Goal: Transaction & Acquisition: Book appointment/travel/reservation

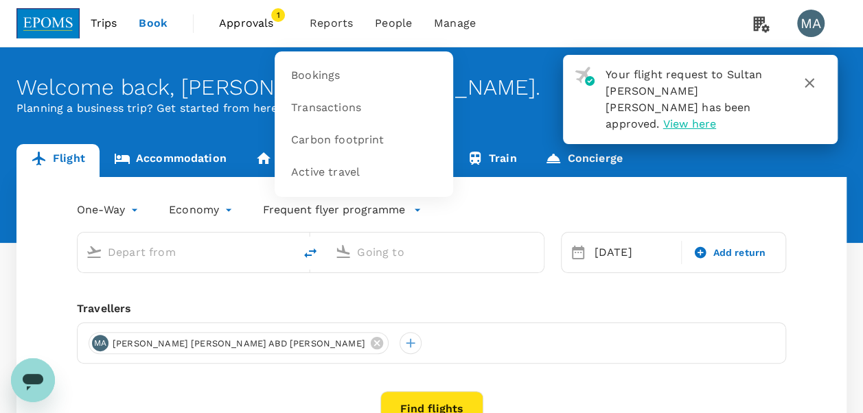
type input "[GEOGRAPHIC_DATA] (TGG)"
type input "Sultan [PERSON_NAME] [PERSON_NAME] (SZB)"
click at [279, 18] on span "1" at bounding box center [278, 15] width 14 height 14
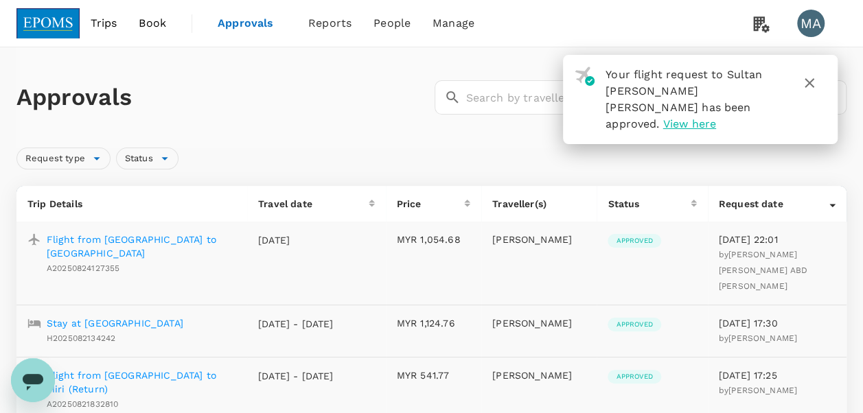
click at [700, 100] on div "Your flight request to Sultan [PERSON_NAME] [PERSON_NAME] has been approved. Vi…" at bounding box center [688, 94] width 187 height 77
click at [700, 117] on span "View here" at bounding box center [689, 123] width 53 height 13
